Goal: Task Accomplishment & Management: Manage account settings

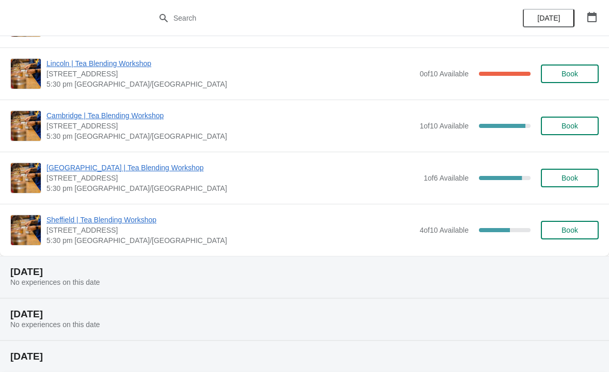
scroll to position [414, 0]
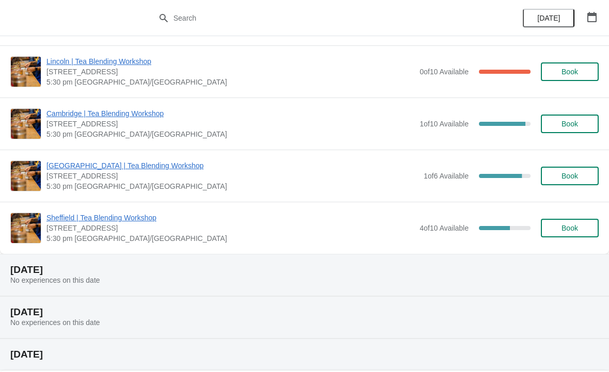
click at [154, 218] on span "Sheffield | Tea Blending Workshop" at bounding box center [230, 218] width 368 height 10
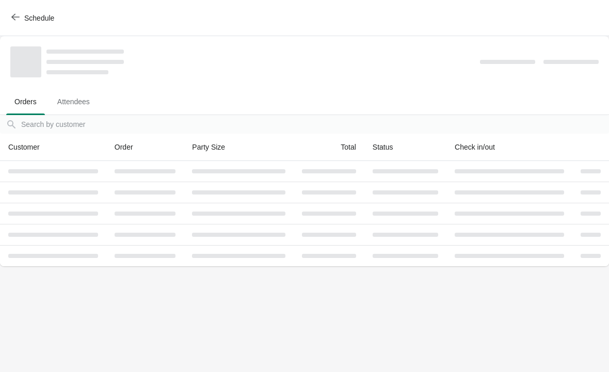
scroll to position [0, 0]
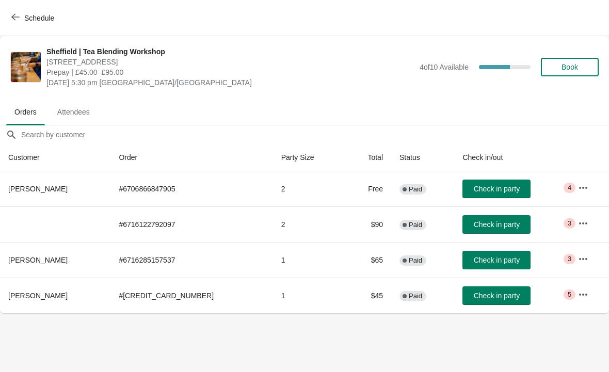
click at [570, 194] on td "Critical 4" at bounding box center [589, 188] width 39 height 35
click at [574, 189] on button "button" at bounding box center [583, 188] width 19 height 19
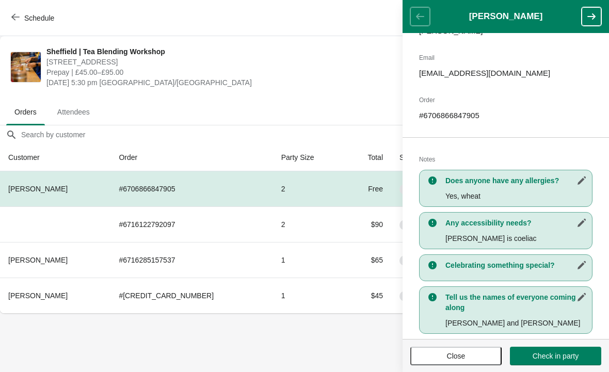
scroll to position [116, 0]
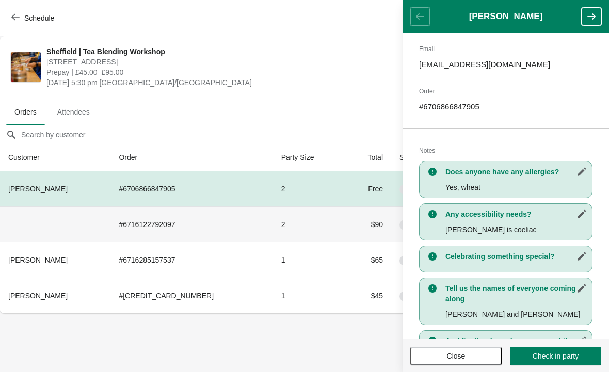
click at [311, 232] on td "2" at bounding box center [309, 224] width 72 height 36
click at [588, 22] on button "button" at bounding box center [592, 16] width 20 height 19
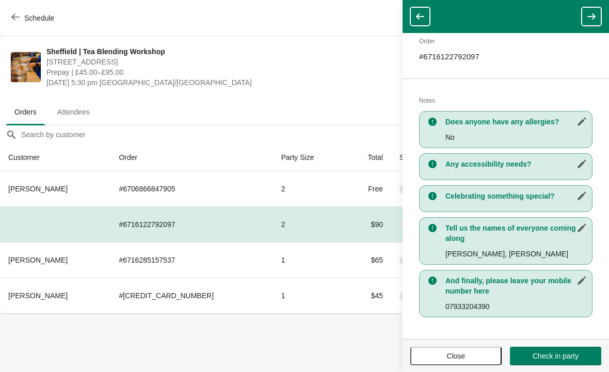
scroll to position [150, 0]
click at [591, 23] on button "button" at bounding box center [592, 16] width 20 height 19
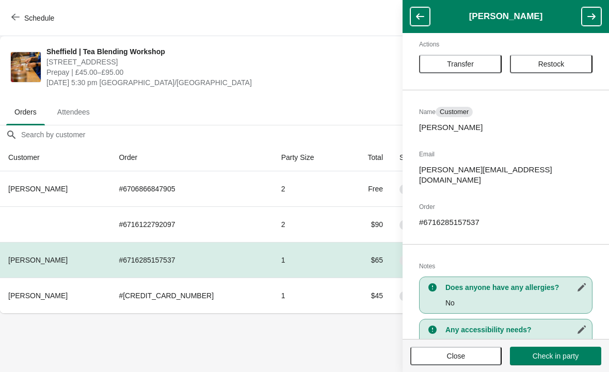
scroll to position [9, 0]
click at [593, 17] on icon "button" at bounding box center [591, 16] width 8 height 6
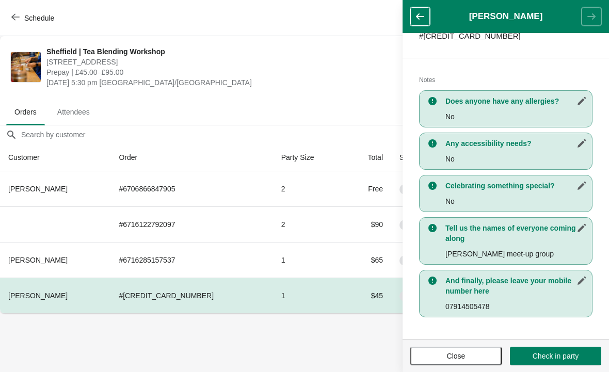
scroll to position [186, 0]
click at [435, 19] on h1 "[PERSON_NAME]" at bounding box center [506, 16] width 152 height 10
click at [429, 18] on button "button" at bounding box center [420, 16] width 20 height 19
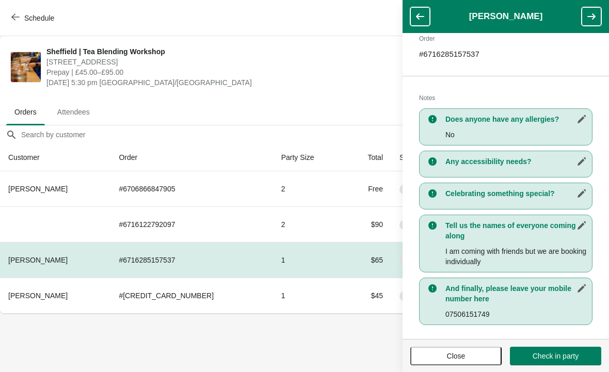
scroll to position [176, 0]
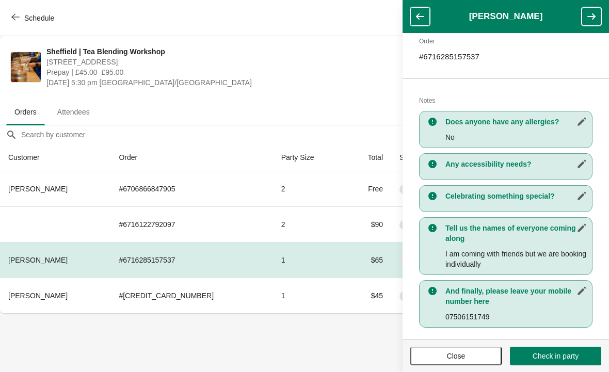
click at [425, 22] on button "button" at bounding box center [420, 16] width 20 height 19
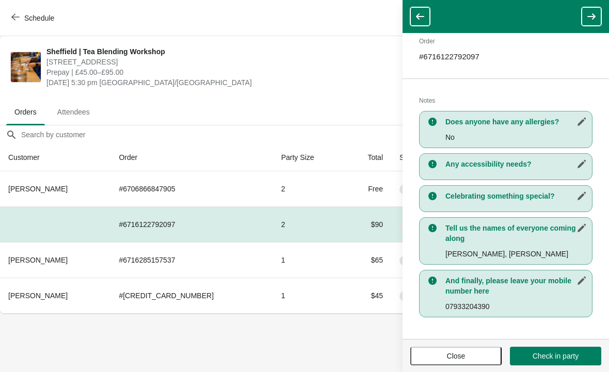
scroll to position [150, 0]
click at [421, 19] on icon "button" at bounding box center [420, 16] width 10 height 10
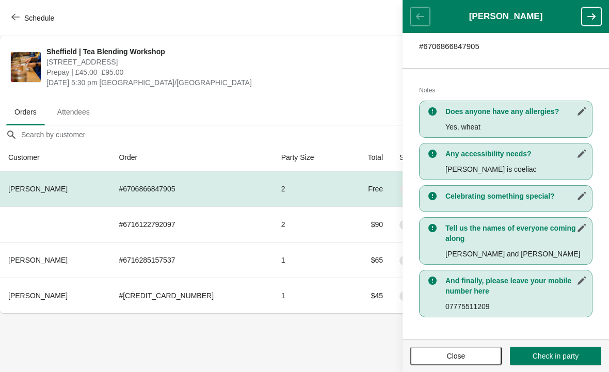
scroll to position [176, 0]
click at [418, 17] on header "[PERSON_NAME]" at bounding box center [505, 16] width 206 height 33
click at [460, 359] on span "Close" at bounding box center [456, 356] width 19 height 8
